Goal: Transaction & Acquisition: Purchase product/service

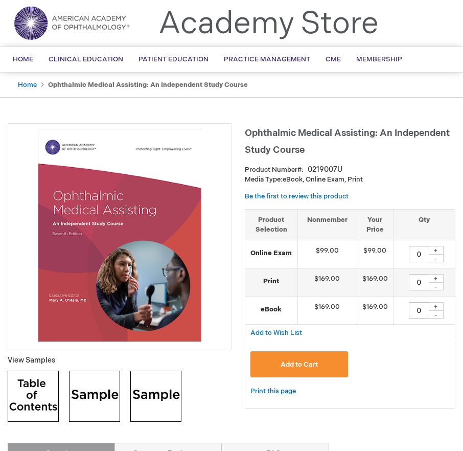
scroll to position [153, 0]
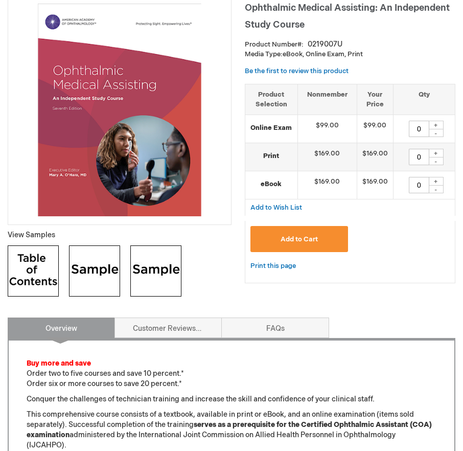
click at [90, 270] on img at bounding box center [94, 270] width 51 height 51
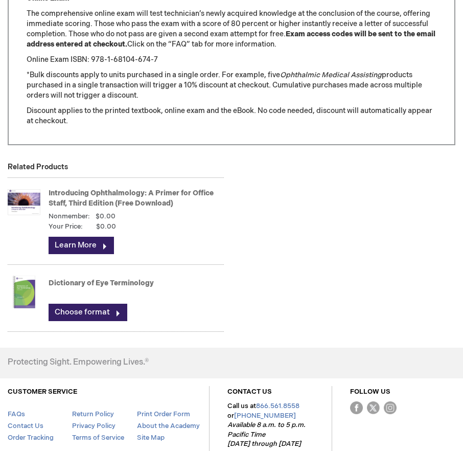
scroll to position [1380, 0]
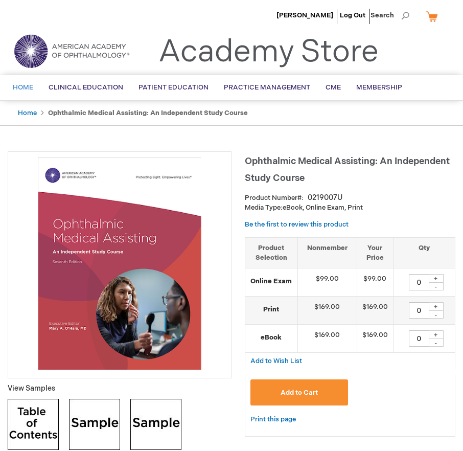
click at [18, 83] on link "Home" at bounding box center [23, 87] width 36 height 25
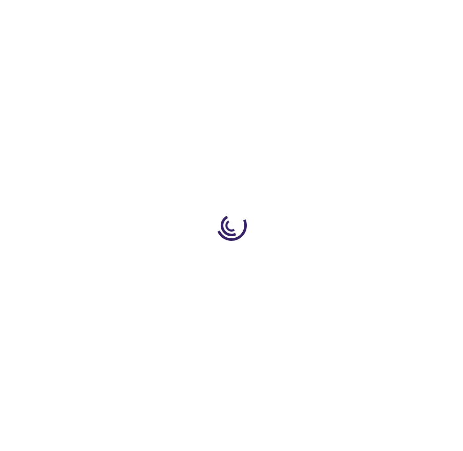
type input "0"
